Goal: Task Accomplishment & Management: Manage account settings

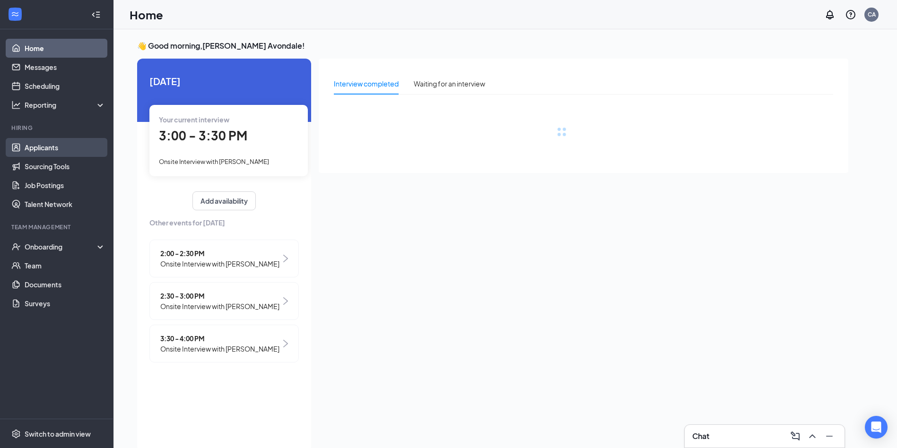
click at [36, 147] on link "Applicants" at bounding box center [65, 147] width 81 height 19
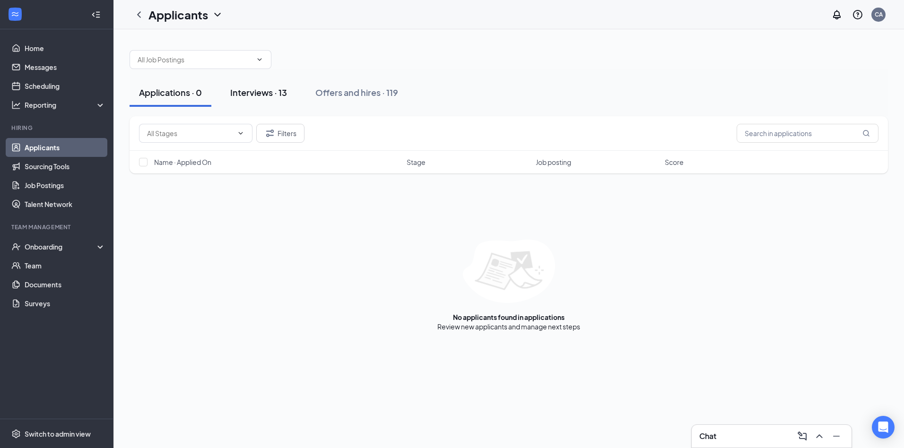
click at [254, 93] on div "Interviews · 13" at bounding box center [258, 93] width 57 height 12
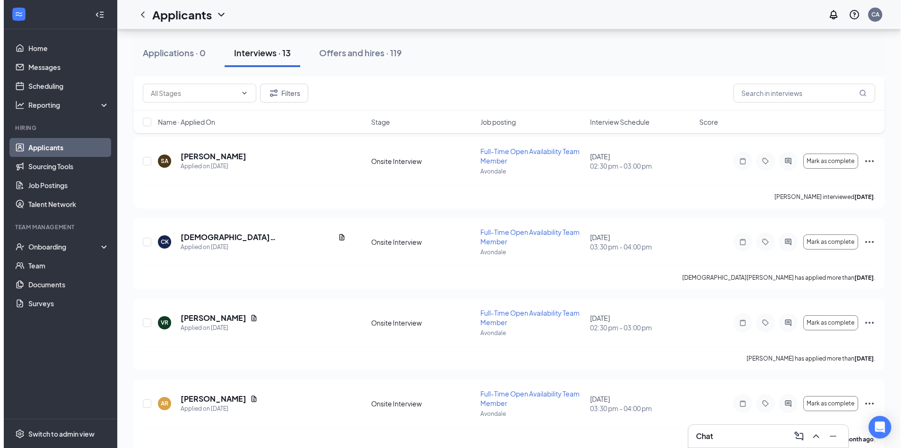
scroll to position [779, 0]
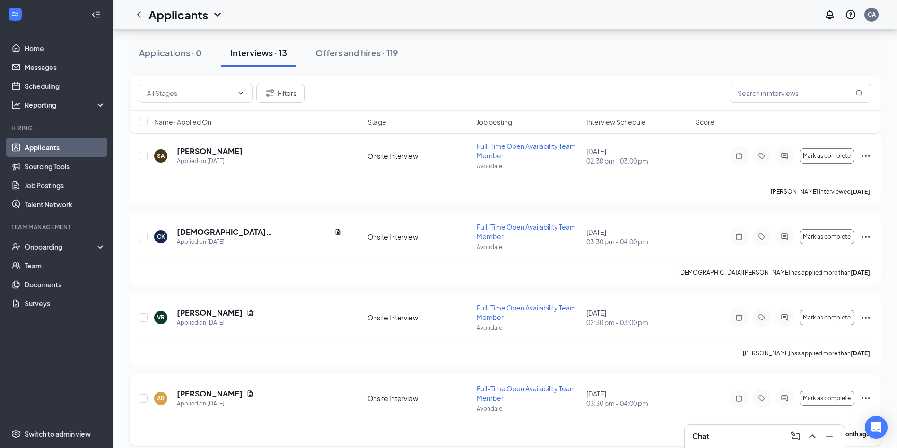
click at [204, 384] on div "AR [PERSON_NAME] Applied on [DATE] Onsite Interview Full-Time Open Availability…" at bounding box center [505, 403] width 732 height 38
click at [202, 389] on h5 "[PERSON_NAME]" at bounding box center [210, 394] width 66 height 10
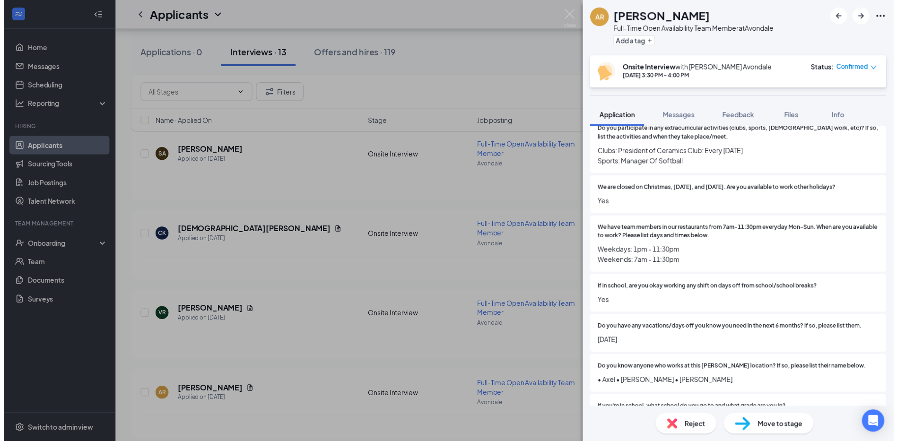
scroll to position [189, 0]
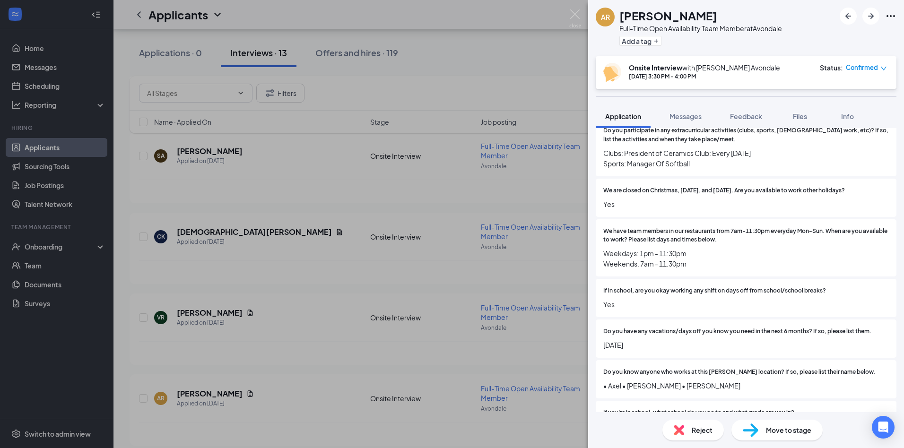
click at [564, 14] on div "AR [PERSON_NAME] Full-Time Open Availability Team Member at [GEOGRAPHIC_DATA] A…" at bounding box center [452, 224] width 904 height 448
click at [569, 12] on div "Applicants CA" at bounding box center [508, 14] width 790 height 29
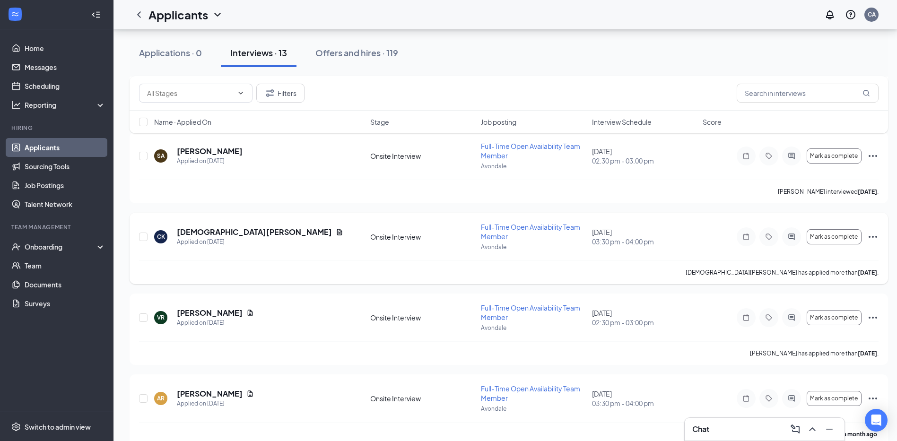
scroll to position [786, 7]
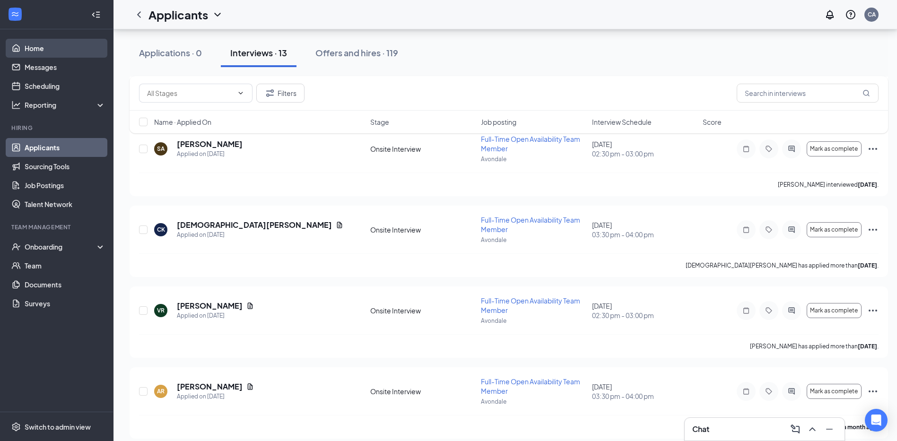
click at [26, 40] on link "Home" at bounding box center [65, 48] width 81 height 19
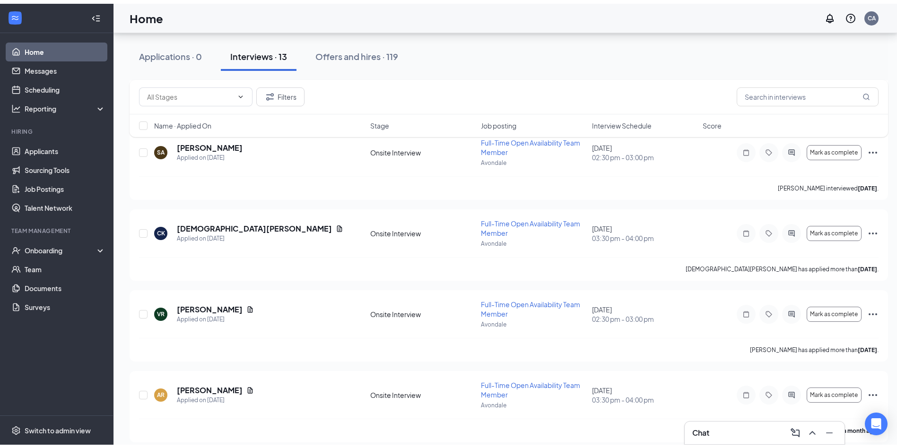
scroll to position [20, 0]
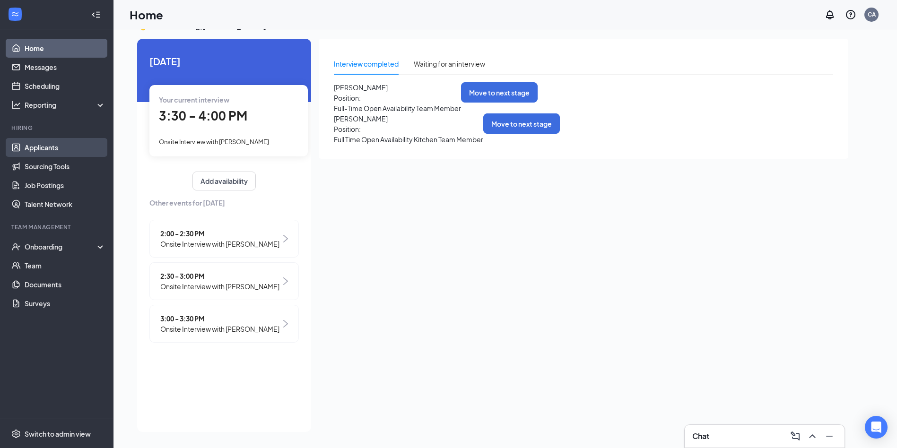
click at [37, 149] on link "Applicants" at bounding box center [65, 147] width 81 height 19
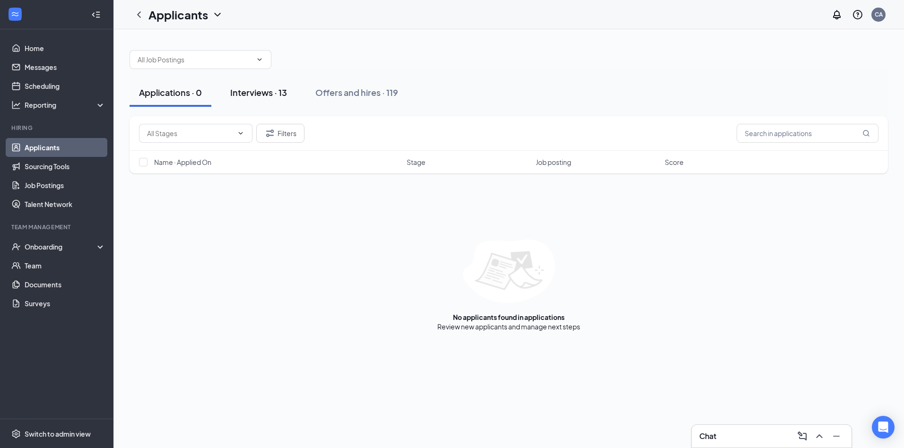
click at [267, 97] on div "Interviews · 13" at bounding box center [258, 93] width 57 height 12
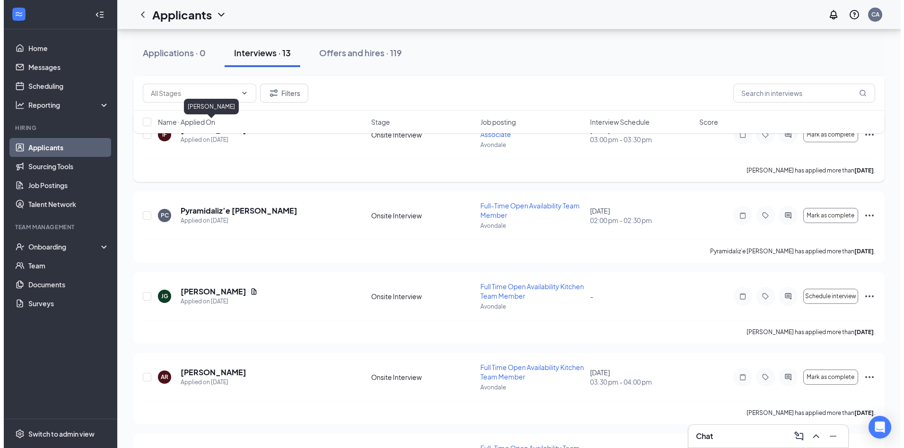
scroll to position [331, 0]
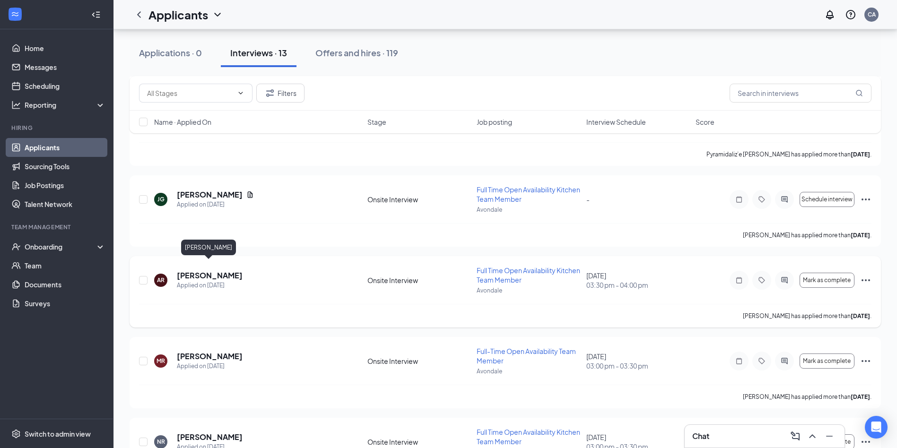
click at [209, 270] on h5 "[PERSON_NAME]" at bounding box center [210, 275] width 66 height 10
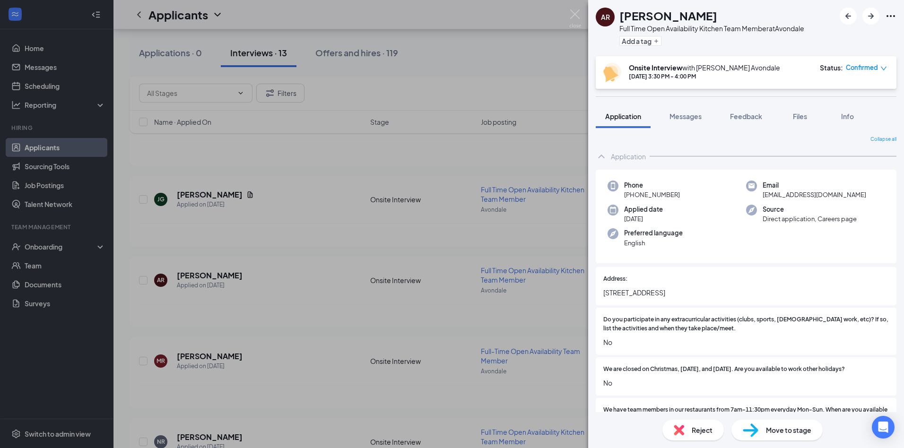
click at [581, 14] on div "AR [PERSON_NAME] Full Time Open Availability Kitchen Team Member at [GEOGRAPHIC…" at bounding box center [452, 224] width 904 height 448
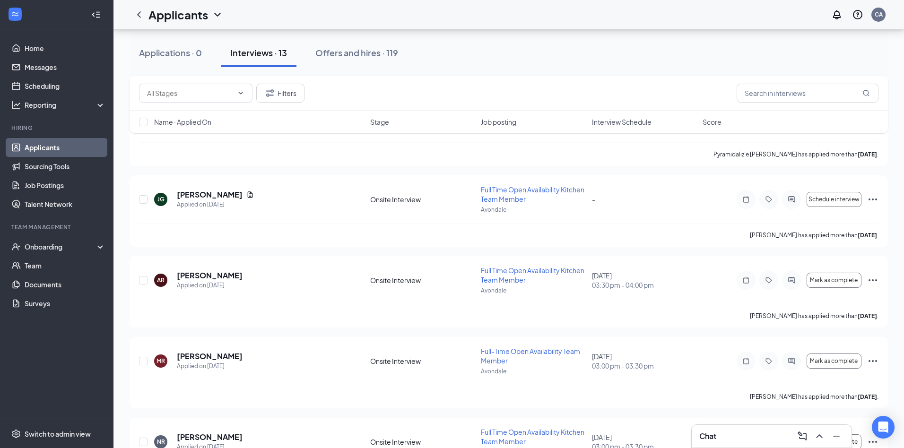
click at [572, 16] on div "Applicants CA" at bounding box center [508, 14] width 790 height 29
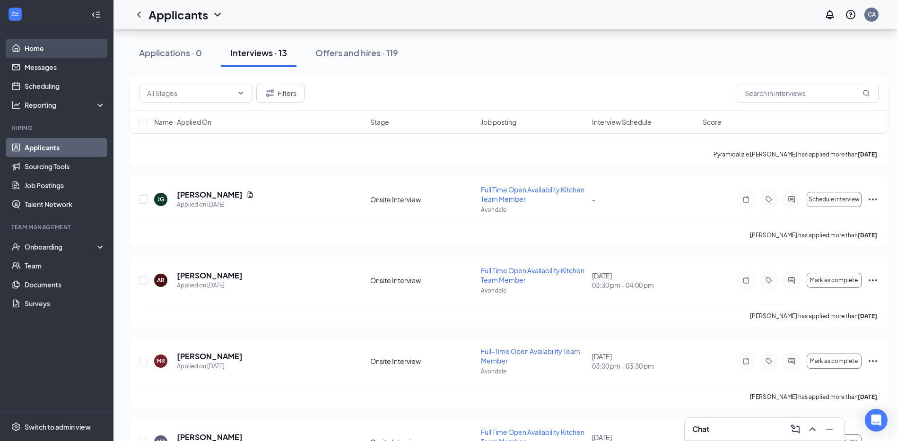
click at [44, 53] on link "Home" at bounding box center [65, 48] width 81 height 19
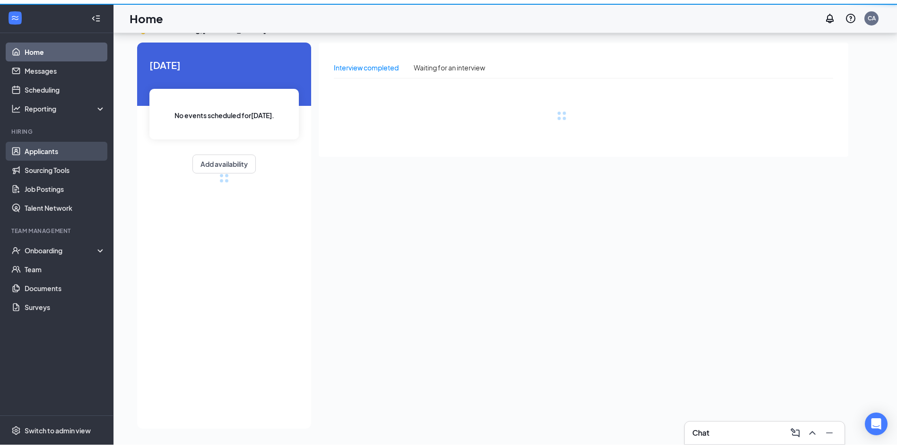
scroll to position [20, 0]
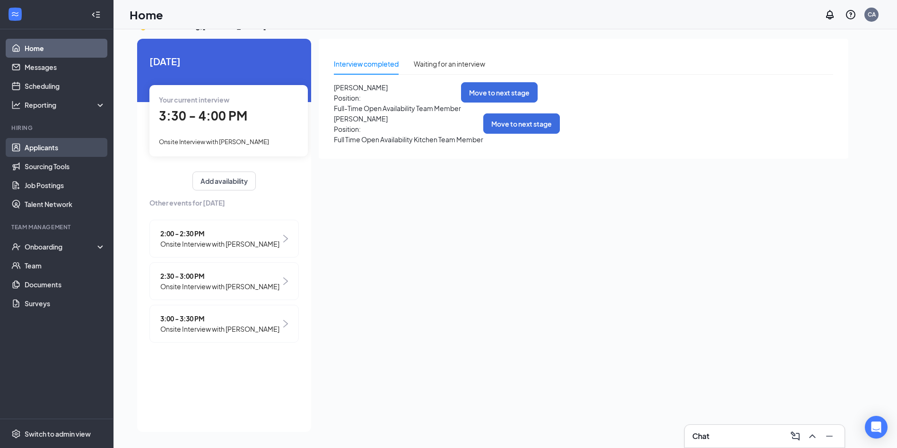
click at [44, 152] on link "Applicants" at bounding box center [65, 147] width 81 height 19
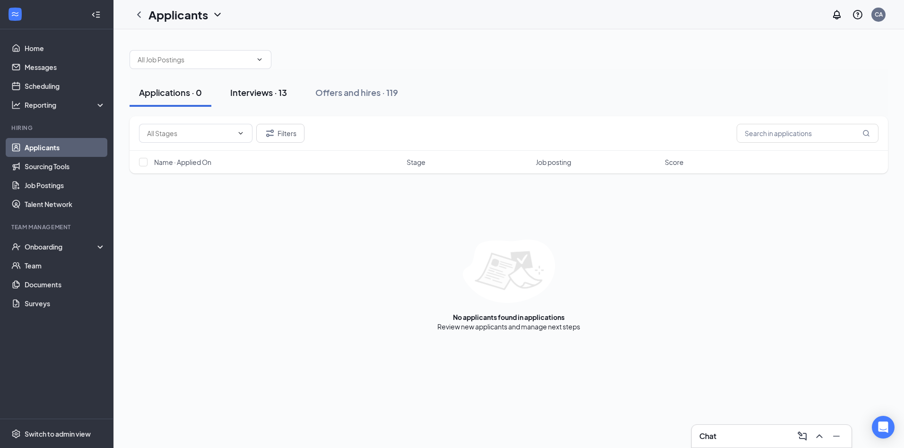
click at [264, 83] on button "Interviews · 13" at bounding box center [259, 92] width 76 height 28
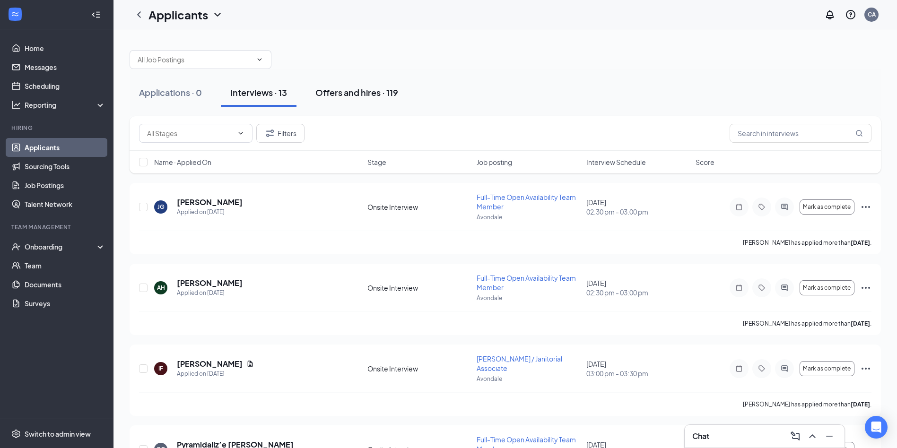
click at [377, 87] on div "Offers and hires · 119" at bounding box center [356, 93] width 83 height 12
